Goal: Task Accomplishment & Management: Use online tool/utility

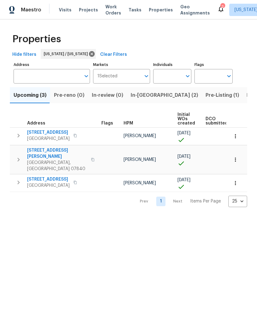
click at [113, 13] on span "Work Orders" at bounding box center [114, 10] width 16 height 12
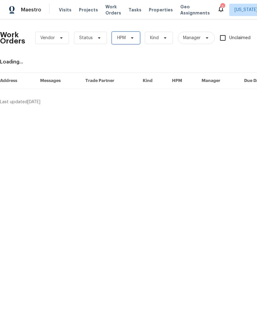
click at [134, 33] on span "HPM" at bounding box center [126, 38] width 28 height 12
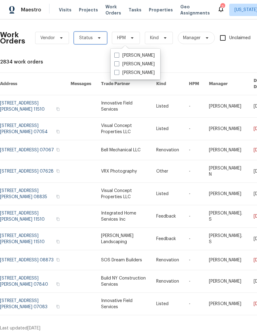
click at [95, 36] on span at bounding box center [98, 37] width 7 height 5
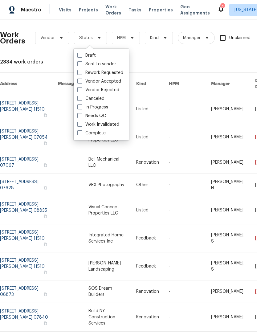
click at [105, 116] on label "Needs QC" at bounding box center [91, 116] width 29 height 6
click at [81, 116] on input "Needs QC" at bounding box center [79, 115] width 4 height 4
checkbox input "true"
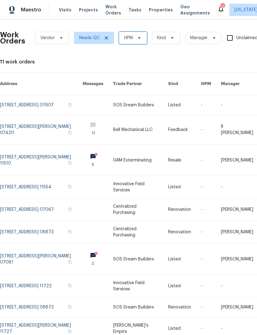
click at [138, 35] on icon at bounding box center [139, 37] width 5 height 5
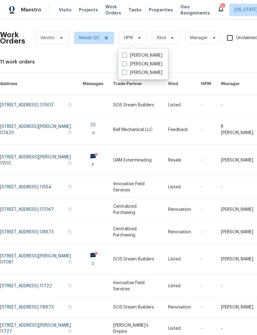
click at [148, 61] on label "[PERSON_NAME]" at bounding box center [142, 64] width 40 height 6
click at [126, 61] on input "[PERSON_NAME]" at bounding box center [124, 63] width 4 height 4
checkbox input "true"
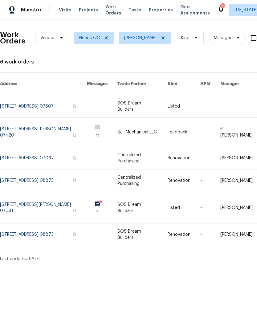
click at [146, 231] on link at bounding box center [143, 235] width 50 height 22
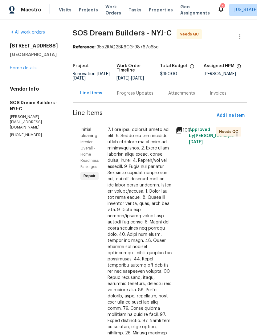
click at [152, 216] on div at bounding box center [140, 275] width 64 height 296
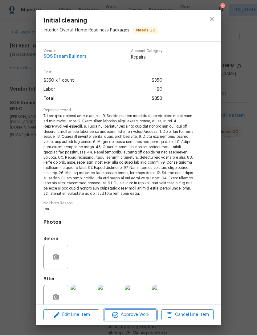
click at [139, 313] on span "Approve Work" at bounding box center [130, 315] width 48 height 8
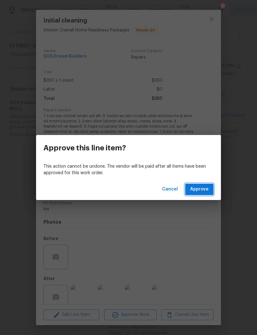
click at [196, 187] on span "Approve" at bounding box center [199, 190] width 19 height 8
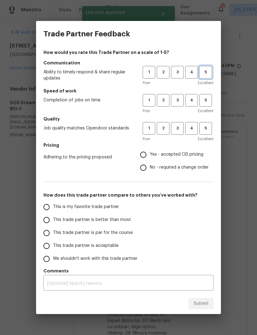
click at [209, 71] on span "5" at bounding box center [205, 72] width 11 height 7
click at [182, 102] on span "3" at bounding box center [177, 100] width 11 height 7
click at [191, 100] on span "4" at bounding box center [191, 100] width 11 height 7
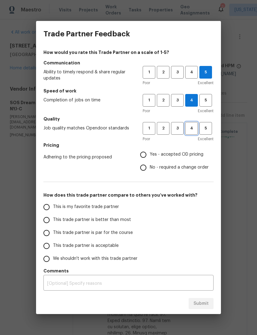
click at [190, 134] on button "4" at bounding box center [191, 128] width 13 height 13
click at [190, 162] on label "No - required a change order" at bounding box center [173, 167] width 72 height 13
click at [150, 162] on input "No - required a change order" at bounding box center [143, 167] width 13 height 13
radio input "true"
click at [190, 155] on span "Yes - accepted OD pricing" at bounding box center [177, 155] width 54 height 6
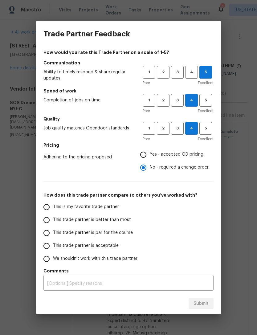
click at [150, 155] on input "Yes - accepted OD pricing" at bounding box center [143, 154] width 13 height 13
radio input "true"
click at [52, 206] on input "This is my favorite trade partner" at bounding box center [46, 207] width 13 height 13
radio input "false"
click at [125, 220] on span "This trade partner is better than most" at bounding box center [92, 220] width 78 height 6
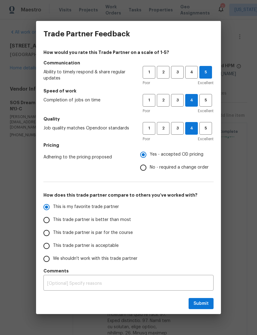
click at [53, 220] on input "This trade partner is better than most" at bounding box center [46, 220] width 13 height 13
click at [203, 302] on span "Submit" at bounding box center [201, 304] width 15 height 8
radio input "true"
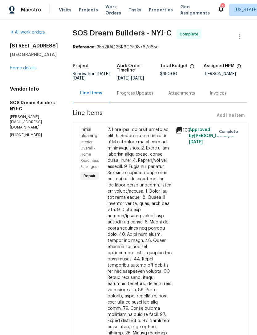
radio input "false"
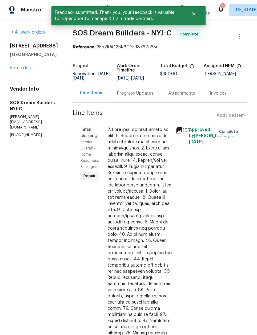
click at [24, 69] on link "Home details" at bounding box center [23, 68] width 27 height 4
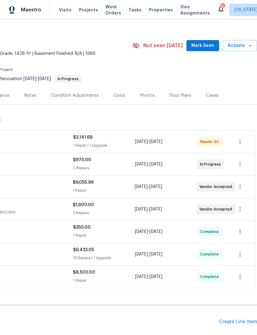
scroll to position [7, 91]
click at [113, 9] on span "Work Orders" at bounding box center [114, 10] width 16 height 12
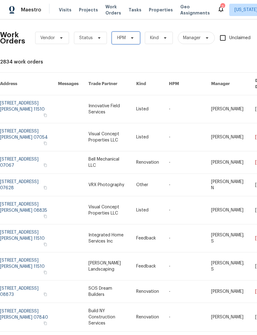
click at [133, 36] on icon at bounding box center [132, 37] width 5 height 5
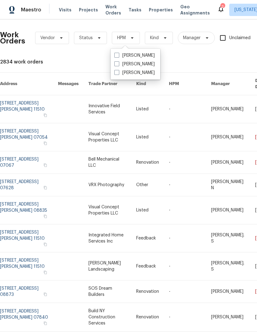
click at [143, 66] on label "[PERSON_NAME]" at bounding box center [134, 64] width 40 height 6
click at [118, 65] on input "[PERSON_NAME]" at bounding box center [116, 63] width 4 height 4
checkbox input "true"
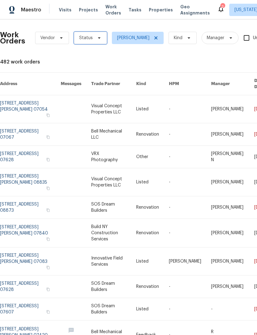
click at [101, 34] on span "Status" at bounding box center [90, 38] width 33 height 12
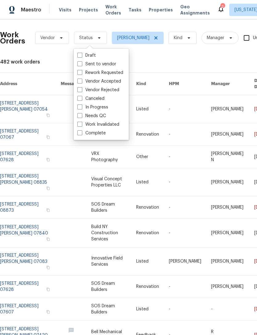
click at [101, 117] on label "Needs QC" at bounding box center [91, 116] width 29 height 6
click at [81, 117] on input "Needs QC" at bounding box center [79, 115] width 4 height 4
checkbox input "true"
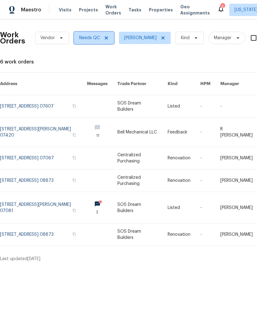
click at [108, 40] on icon at bounding box center [106, 37] width 5 height 5
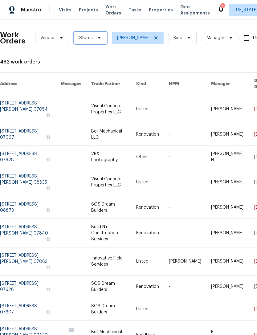
click at [95, 39] on span at bounding box center [98, 37] width 7 height 5
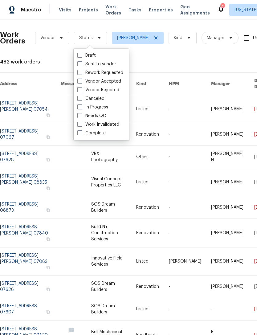
click at [105, 109] on label "In Progress" at bounding box center [92, 107] width 31 height 6
click at [81, 108] on input "In Progress" at bounding box center [79, 106] width 4 height 4
checkbox input "true"
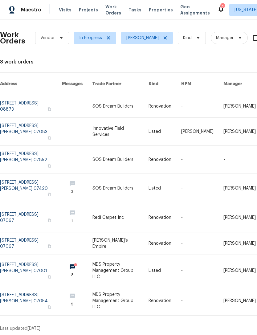
click at [31, 208] on link at bounding box center [31, 217] width 62 height 29
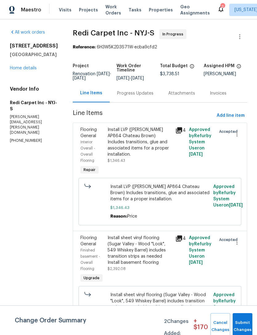
click at [152, 97] on div "Progress Updates" at bounding box center [135, 93] width 36 height 6
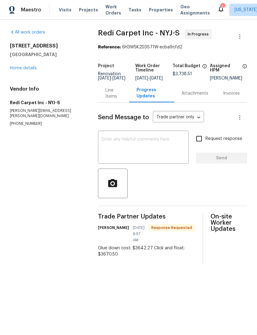
click at [115, 98] on div "Line Items" at bounding box center [114, 93] width 16 height 12
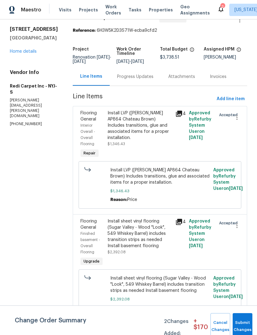
scroll to position [16, 0]
click at [245, 318] on button "Submit Changes" at bounding box center [243, 327] width 20 height 27
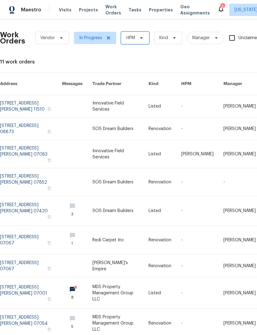
click at [137, 38] on span "HPM" at bounding box center [135, 38] width 28 height 12
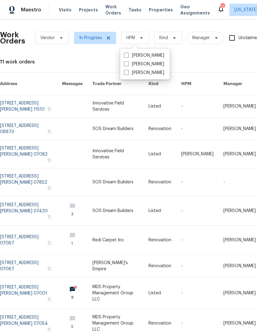
click at [152, 65] on label "[PERSON_NAME]" at bounding box center [144, 64] width 40 height 6
click at [128, 65] on input "[PERSON_NAME]" at bounding box center [126, 63] width 4 height 4
checkbox input "true"
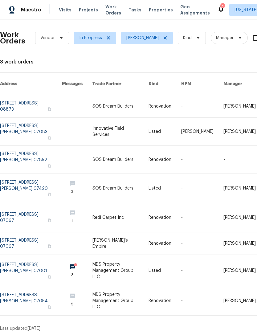
click at [172, 146] on link at bounding box center [165, 160] width 33 height 28
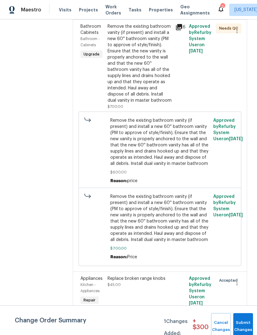
scroll to position [563, 0]
click at [163, 282] on div "Replace broken range knobs" at bounding box center [140, 279] width 64 height 6
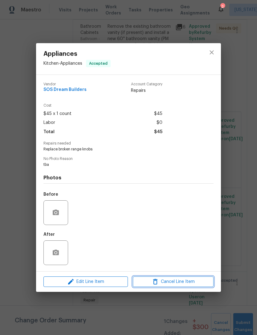
click at [191, 279] on button "Cancel Line Item" at bounding box center [173, 282] width 81 height 11
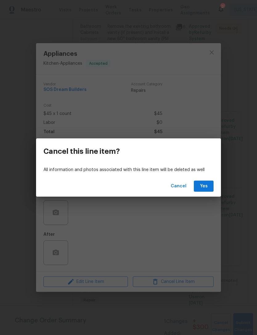
click at [209, 179] on div "Cancel Yes" at bounding box center [128, 186] width 185 height 21
click at [207, 188] on span "Yes" at bounding box center [204, 187] width 10 height 8
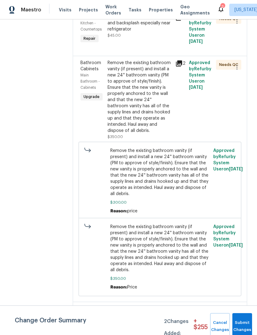
scroll to position [256, 0]
click at [146, 38] on div "Properly secure countertop and backsplash especially near refrigerator $45.00" at bounding box center [140, 26] width 64 height 25
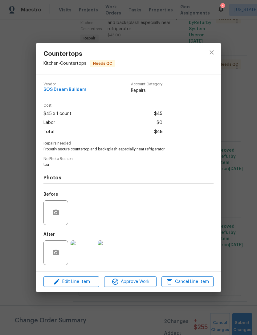
click at [86, 258] on img at bounding box center [83, 253] width 25 height 25
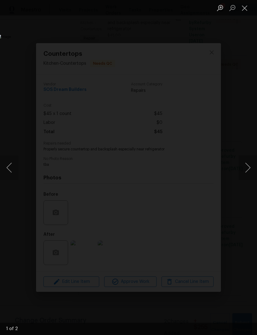
click at [256, 162] on button "Next image" at bounding box center [248, 168] width 19 height 25
click at [243, 8] on button "Close lightbox" at bounding box center [245, 7] width 12 height 11
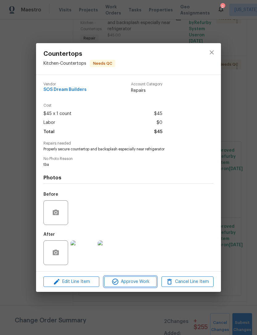
click at [145, 281] on span "Approve Work" at bounding box center [130, 282] width 48 height 8
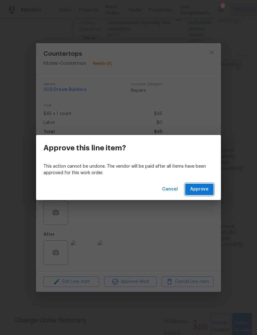
click at [206, 186] on span "Approve" at bounding box center [199, 190] width 19 height 8
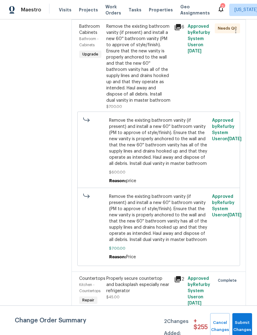
scroll to position [517, 1]
click at [149, 287] on div "Properly secure countertop and backsplash especially near refrigerator" at bounding box center [138, 285] width 64 height 19
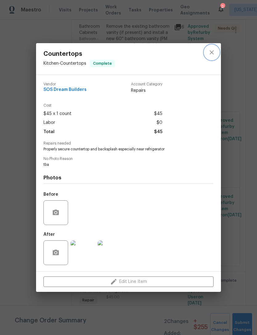
click at [218, 53] on button "close" at bounding box center [212, 52] width 15 height 15
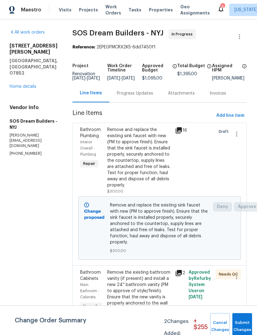
scroll to position [0, 0]
click at [240, 120] on span "Add line item" at bounding box center [231, 116] width 28 height 8
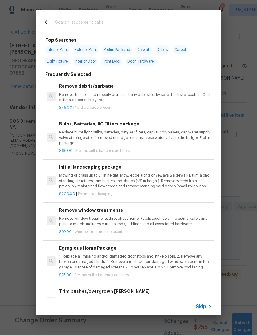
click at [156, 19] on input "text" at bounding box center [120, 23] width 131 height 9
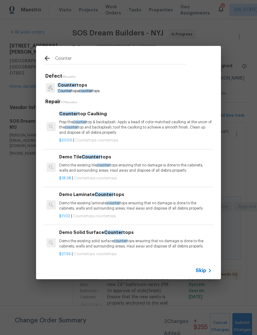
type input "Counter"
click at [181, 91] on div "Counter tops Counter tops counter tops" at bounding box center [129, 88] width 170 height 17
click at [181, 92] on div "Counter tops Counter tops counter tops" at bounding box center [129, 88] width 170 height 17
click at [137, 92] on div "Counter tops Counter tops counter tops" at bounding box center [129, 88] width 170 height 17
click at [89, 92] on span "counter" at bounding box center [85, 91] width 13 height 4
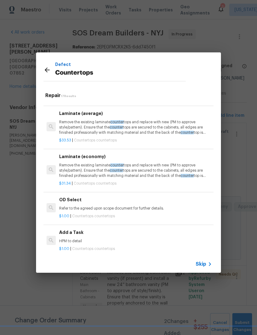
scroll to position [534, 0]
click at [77, 239] on p "HPM to detail" at bounding box center [135, 241] width 153 height 5
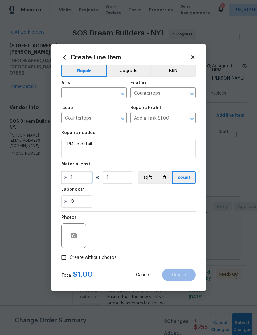
click at [83, 179] on input "1" at bounding box center [76, 178] width 31 height 12
type input "500"
click at [136, 72] on button "Upgrade" at bounding box center [129, 71] width 44 height 12
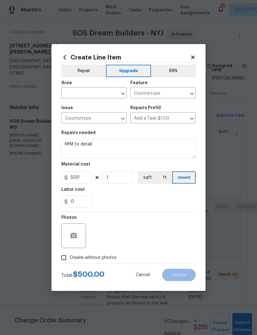
click at [98, 95] on input "text" at bounding box center [85, 94] width 48 height 10
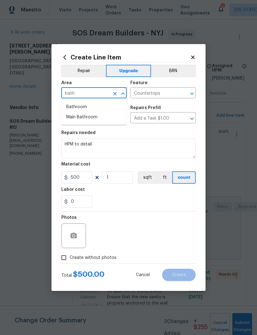
click at [102, 110] on li "Bathroom" at bounding box center [93, 107] width 65 height 10
type input "Bathroom"
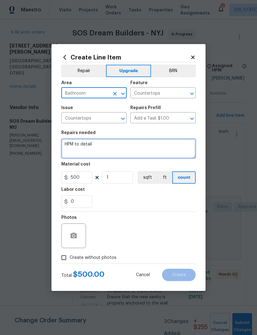
click at [122, 145] on textarea "HPM to detail" at bounding box center [128, 149] width 135 height 20
click at [89, 145] on textarea "HPM to detail" at bounding box center [128, 149] width 135 height 20
click at [88, 145] on textarea "HPM to detail" at bounding box center [128, 149] width 135 height 20
click at [89, 146] on textarea "HPM to detail" at bounding box center [128, 149] width 135 height 20
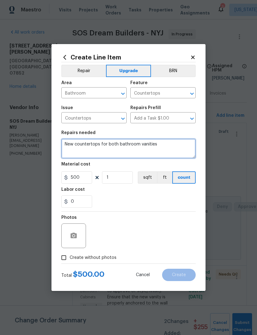
type textarea "New countertops for both bathroom vanities"
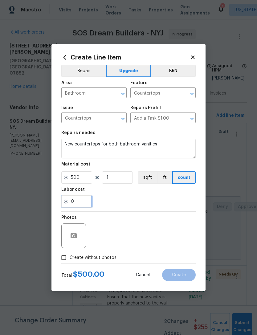
click at [89, 201] on input "0" at bounding box center [76, 202] width 31 height 12
click at [170, 204] on div "0" at bounding box center [128, 202] width 135 height 12
click at [65, 260] on input "Create without photos" at bounding box center [64, 258] width 12 height 12
checkbox input "true"
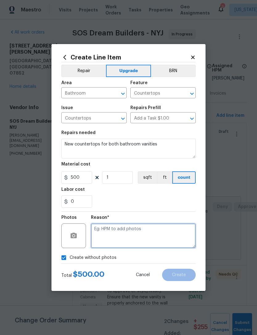
click at [156, 238] on textarea at bounding box center [143, 236] width 105 height 25
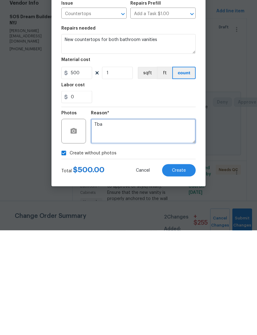
type textarea "Tba"
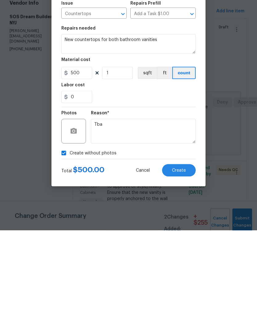
click at [187, 269] on button "Create" at bounding box center [179, 275] width 34 height 12
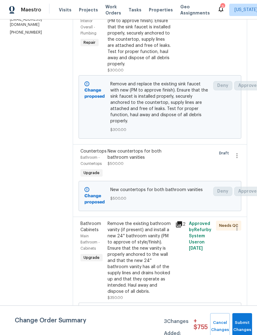
scroll to position [121, 0]
click at [242, 318] on button "Submit Changes" at bounding box center [243, 327] width 20 height 27
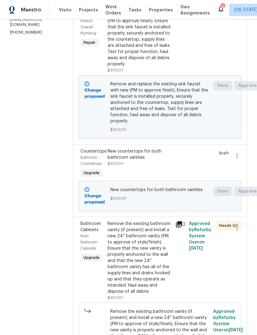
scroll to position [0, 0]
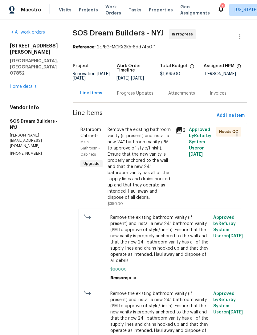
click at [143, 186] on div "Remove the existing bathroom vanity (if present) and install a new 24'' bathroo…" at bounding box center [140, 164] width 64 height 74
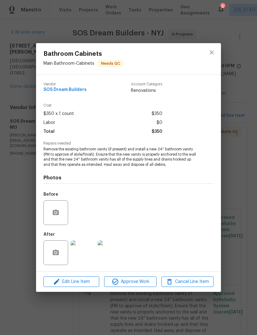
click at [83, 258] on img at bounding box center [83, 253] width 25 height 25
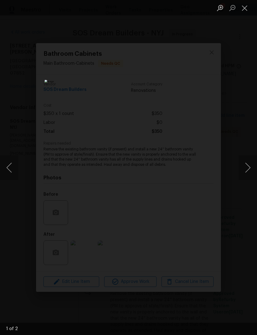
click at [245, 125] on div "Lightbox" at bounding box center [128, 167] width 257 height 335
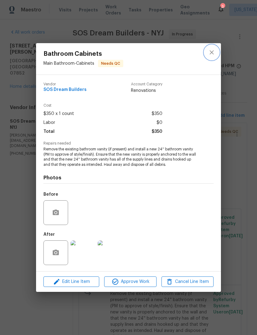
click at [218, 55] on button "close" at bounding box center [212, 52] width 15 height 15
